Goal: Navigation & Orientation: Find specific page/section

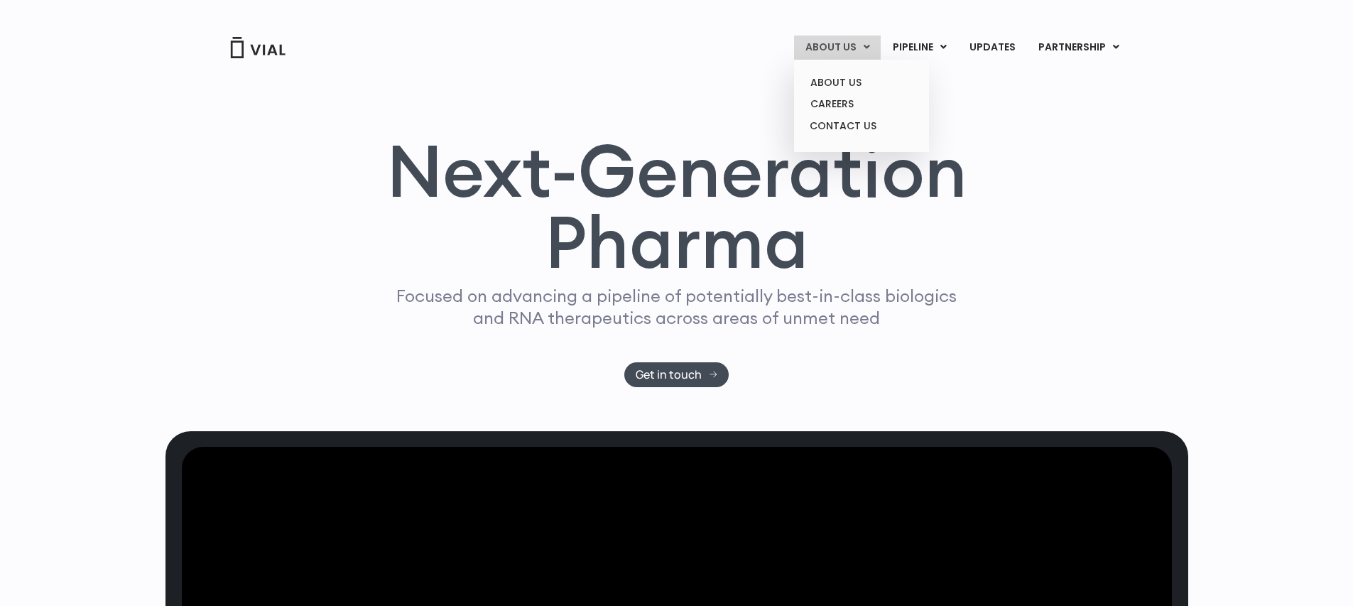
click at [826, 43] on link "ABOUT US" at bounding box center [837, 48] width 87 height 24
click at [825, 70] on ul "ABOUT US CAREERS CONTACT US" at bounding box center [861, 106] width 135 height 92
click at [823, 73] on link "ABOUT US" at bounding box center [861, 83] width 124 height 22
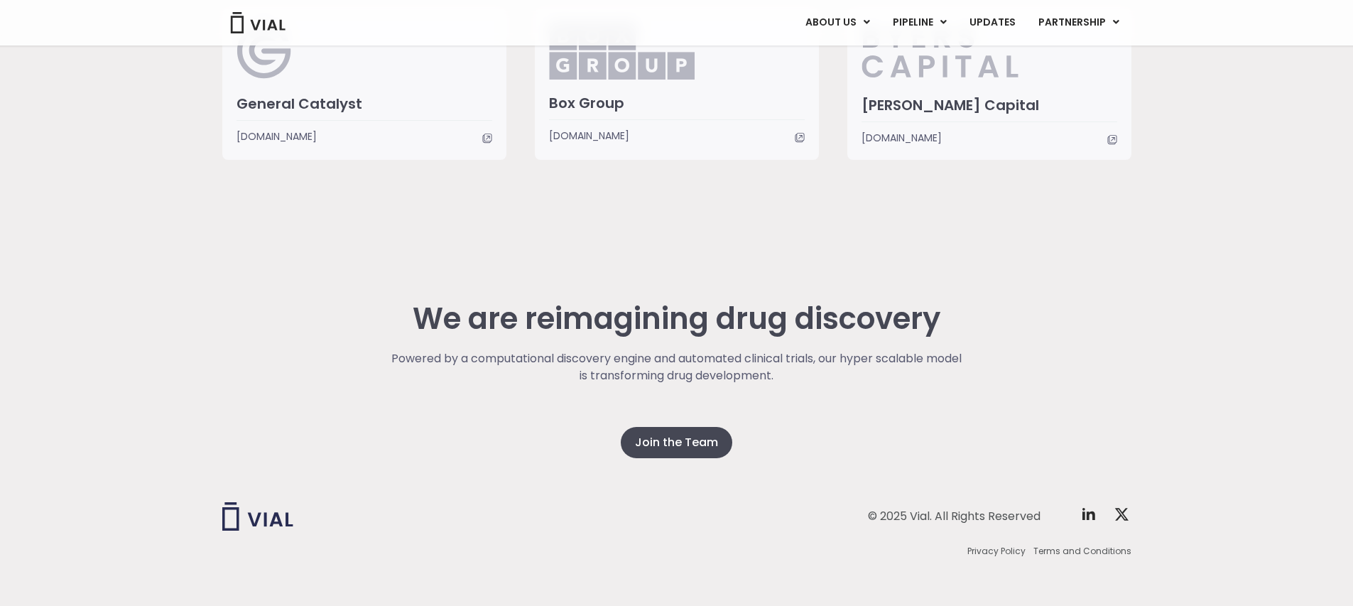
scroll to position [3437, 0]
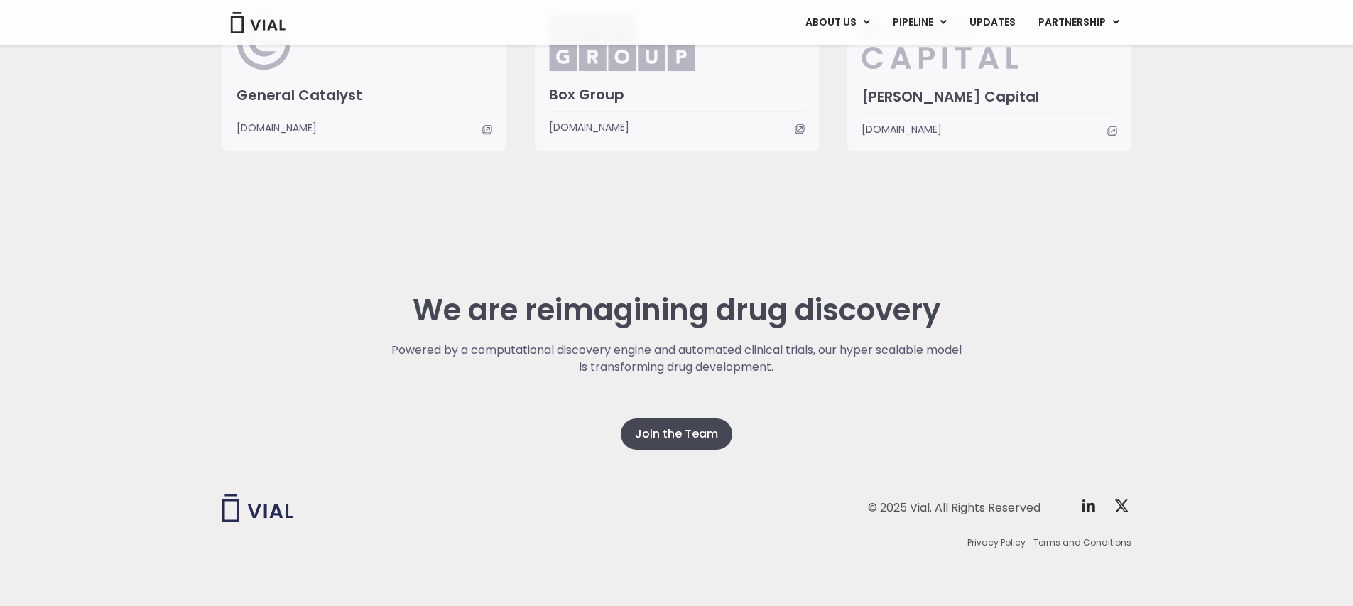
click at [262, 500] on img at bounding box center [257, 508] width 71 height 28
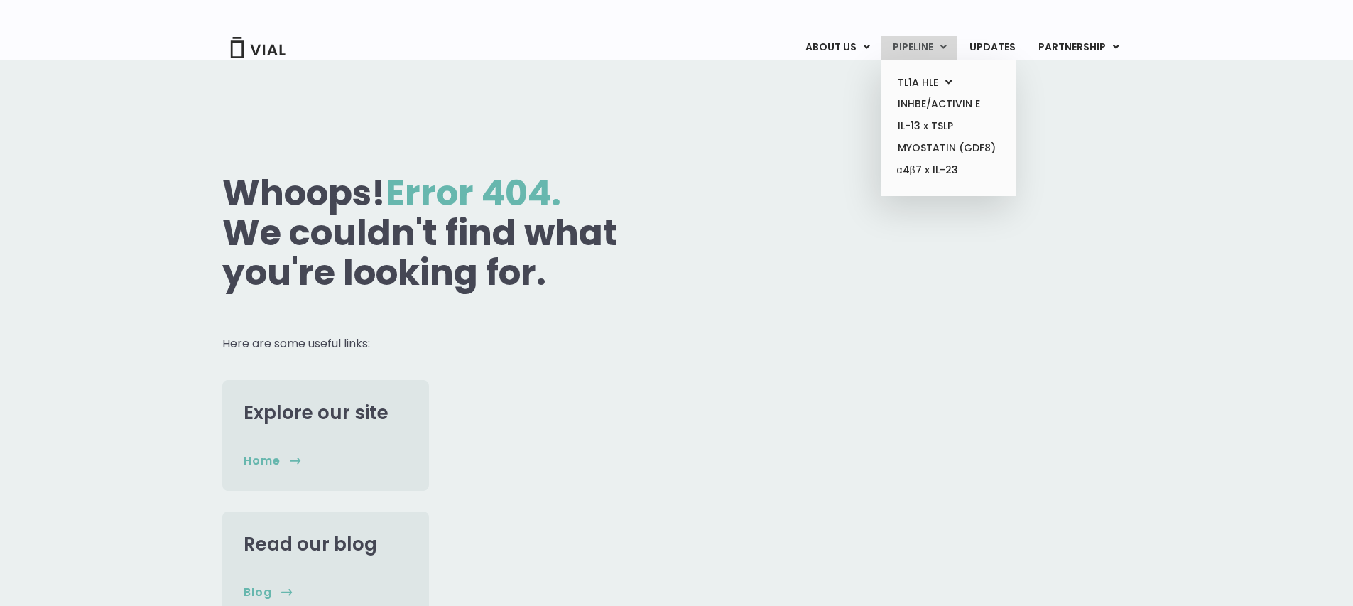
click at [914, 44] on link "PIPELINE" at bounding box center [920, 48] width 76 height 24
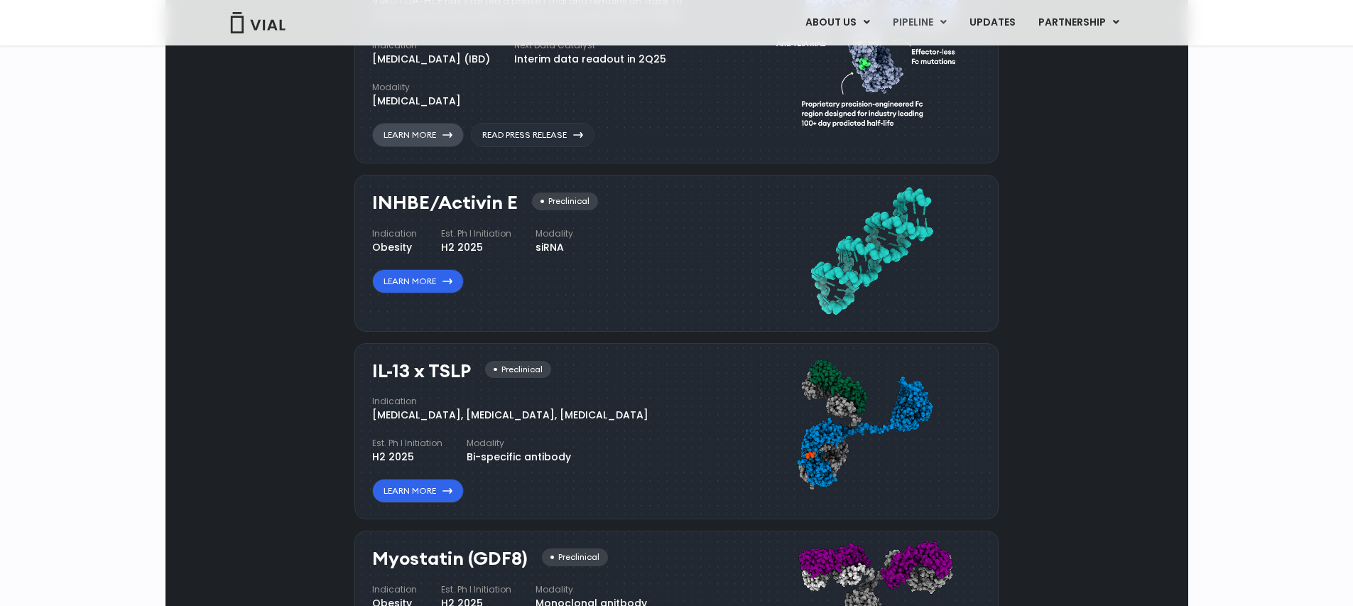
click at [457, 147] on link "Learn More" at bounding box center [418, 135] width 92 height 24
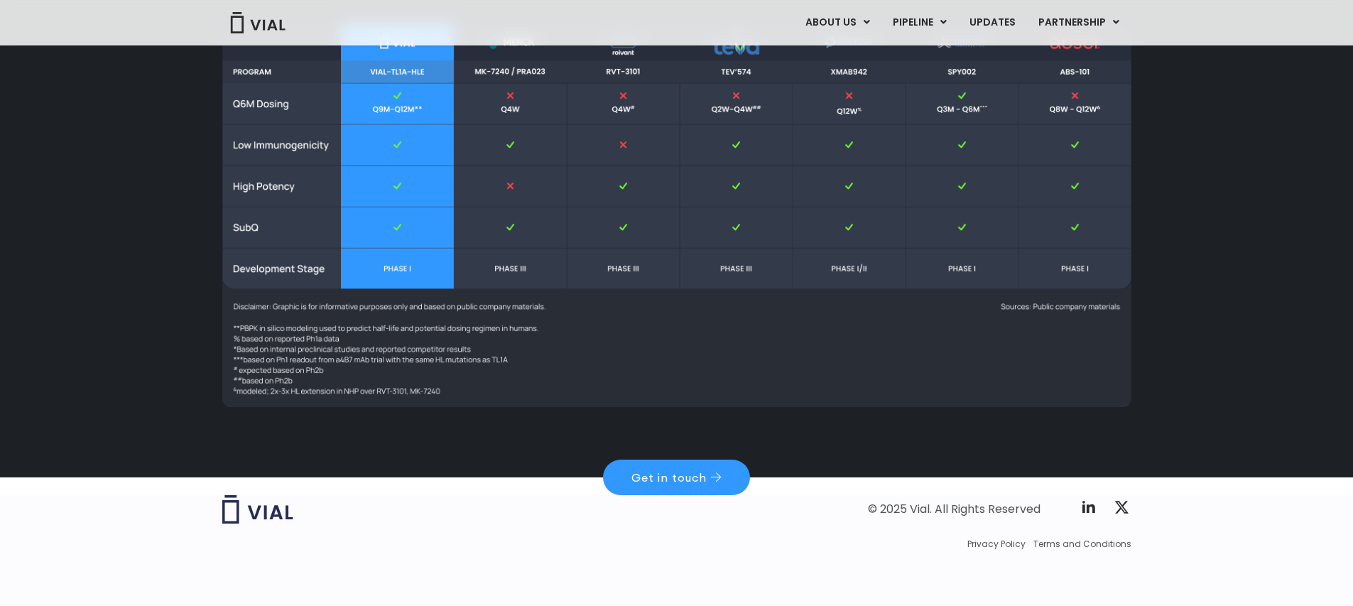
scroll to position [2005, 0]
